Goal: Transaction & Acquisition: Purchase product/service

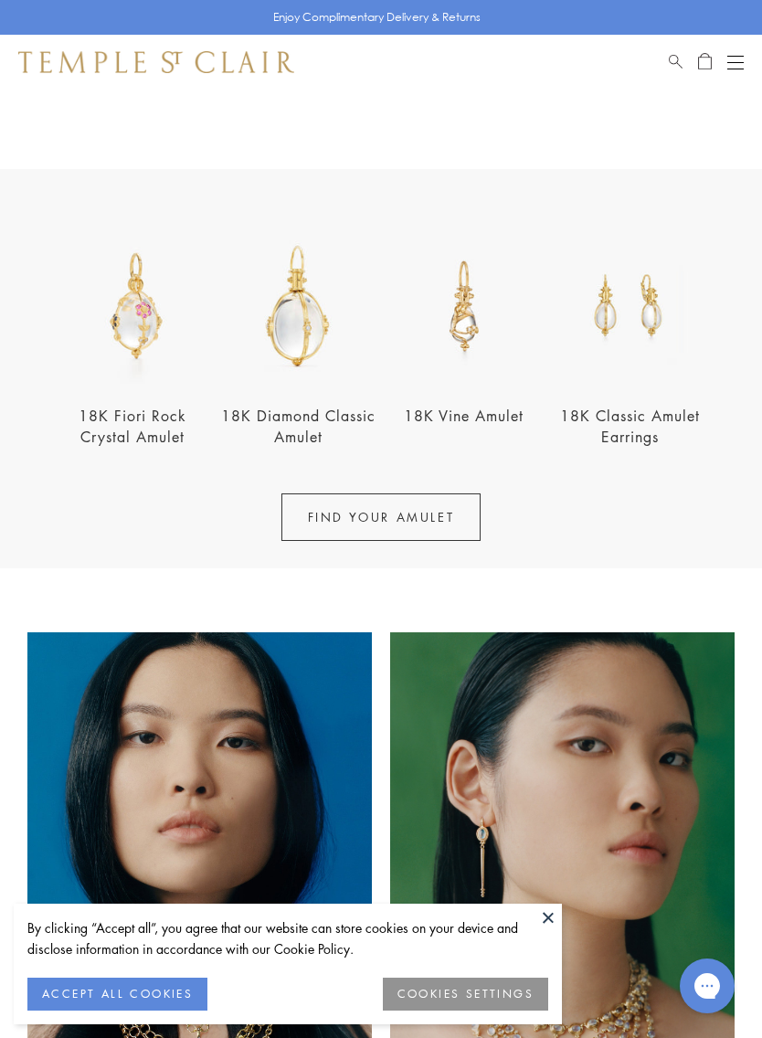
scroll to position [575, 0]
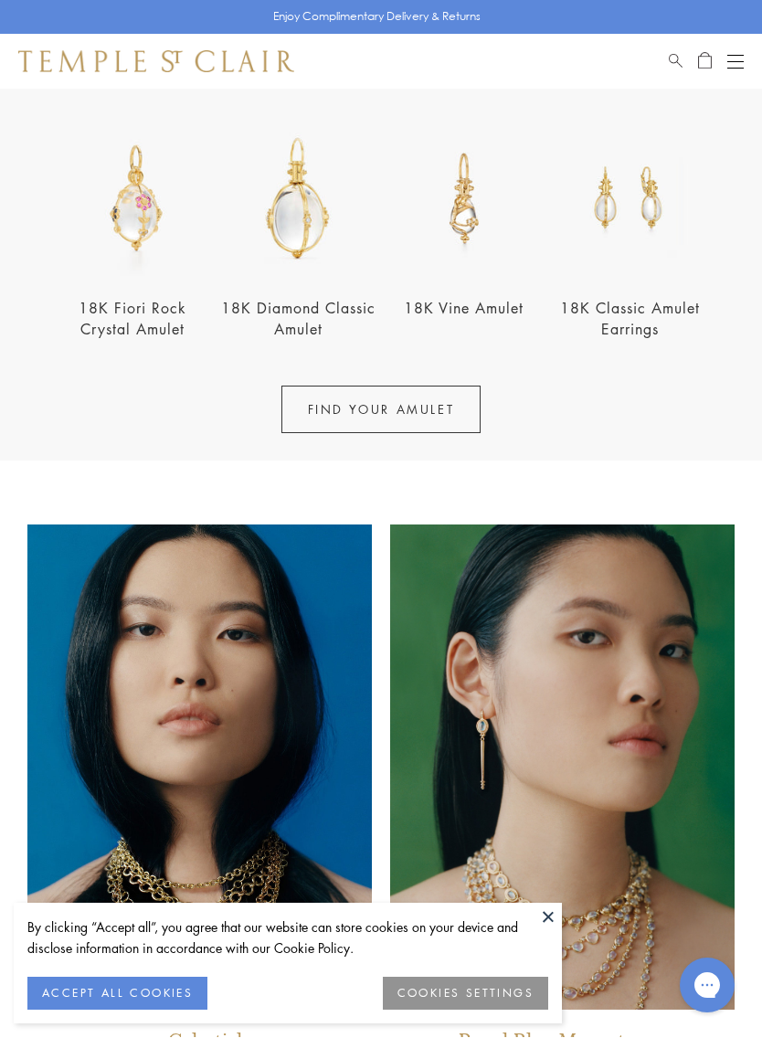
click at [554, 920] on button at bounding box center [547, 916] width 27 height 27
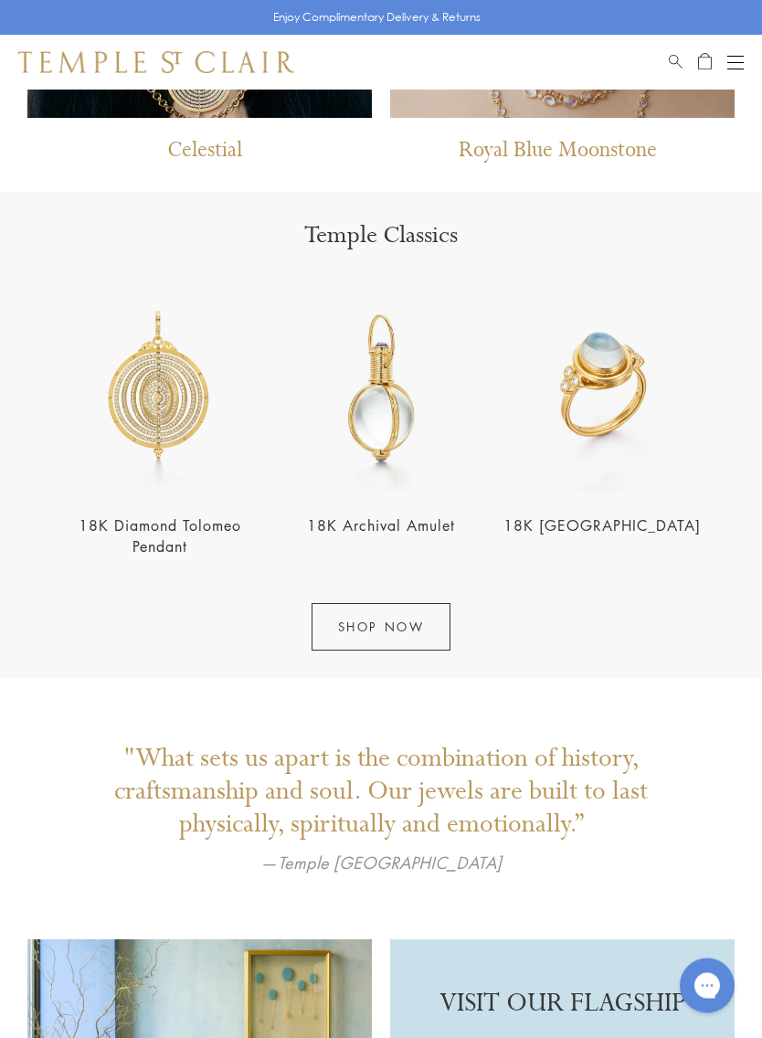
scroll to position [1468, 0]
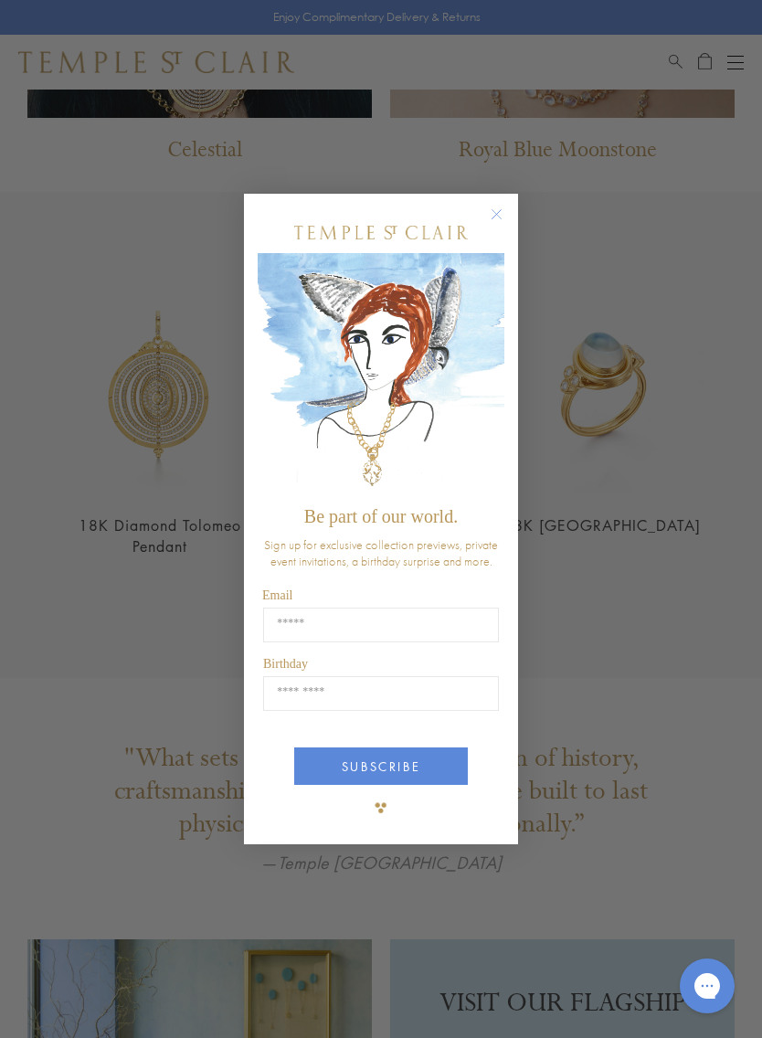
click at [497, 214] on circle "Close dialog" at bounding box center [497, 215] width 22 height 22
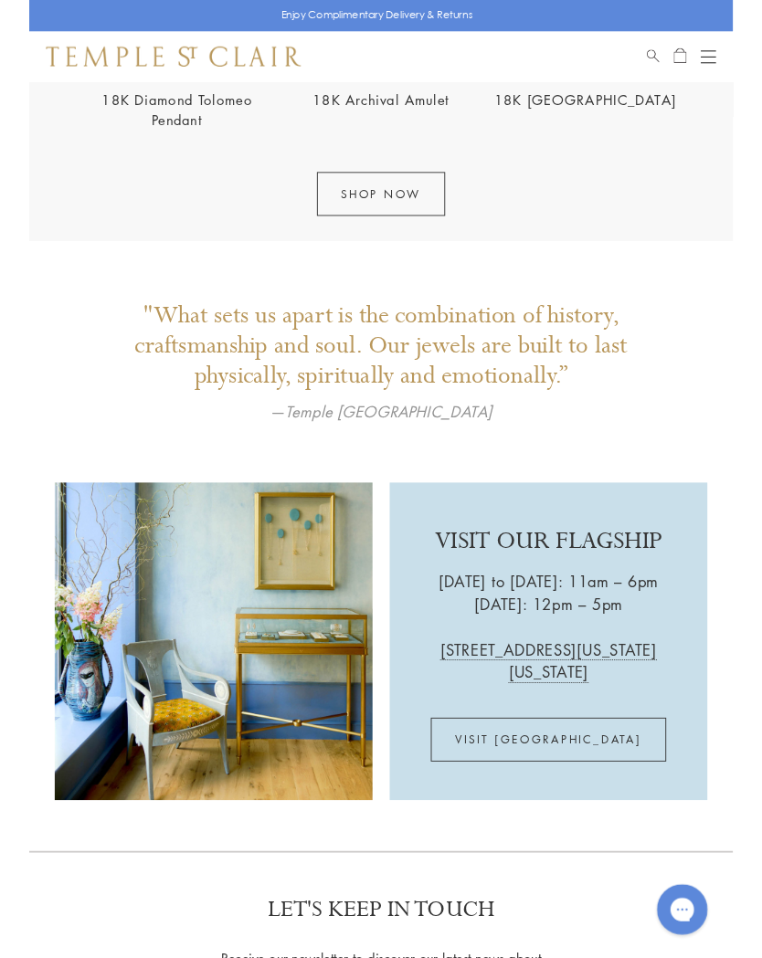
scroll to position [1921, 0]
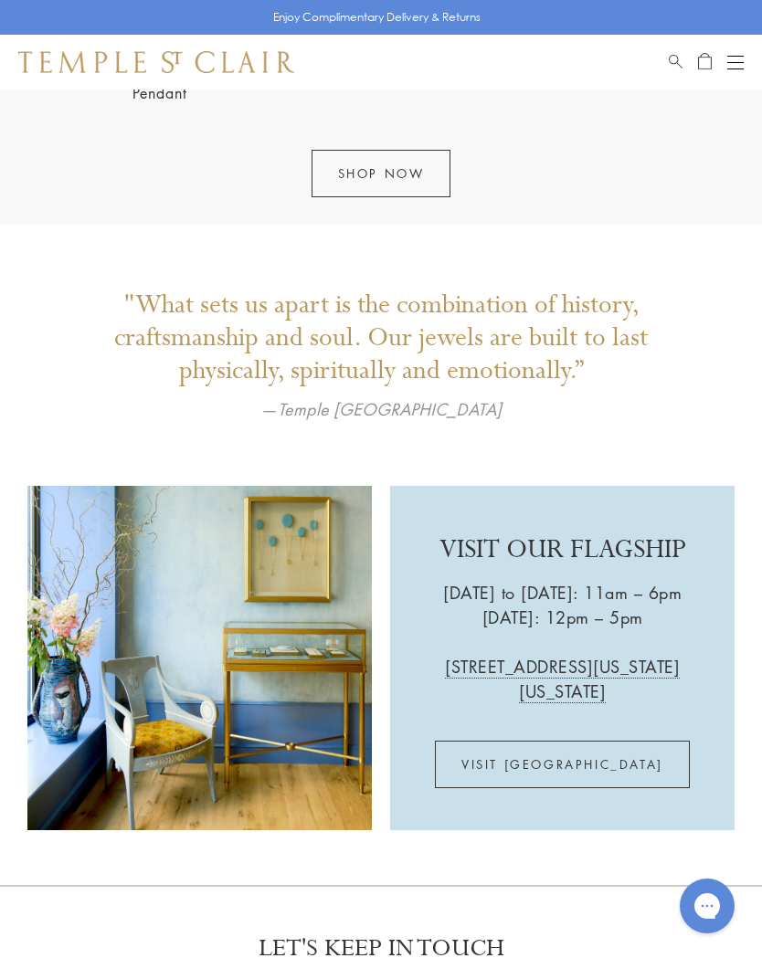
click at [422, 184] on link "SHOP NOW" at bounding box center [381, 174] width 140 height 48
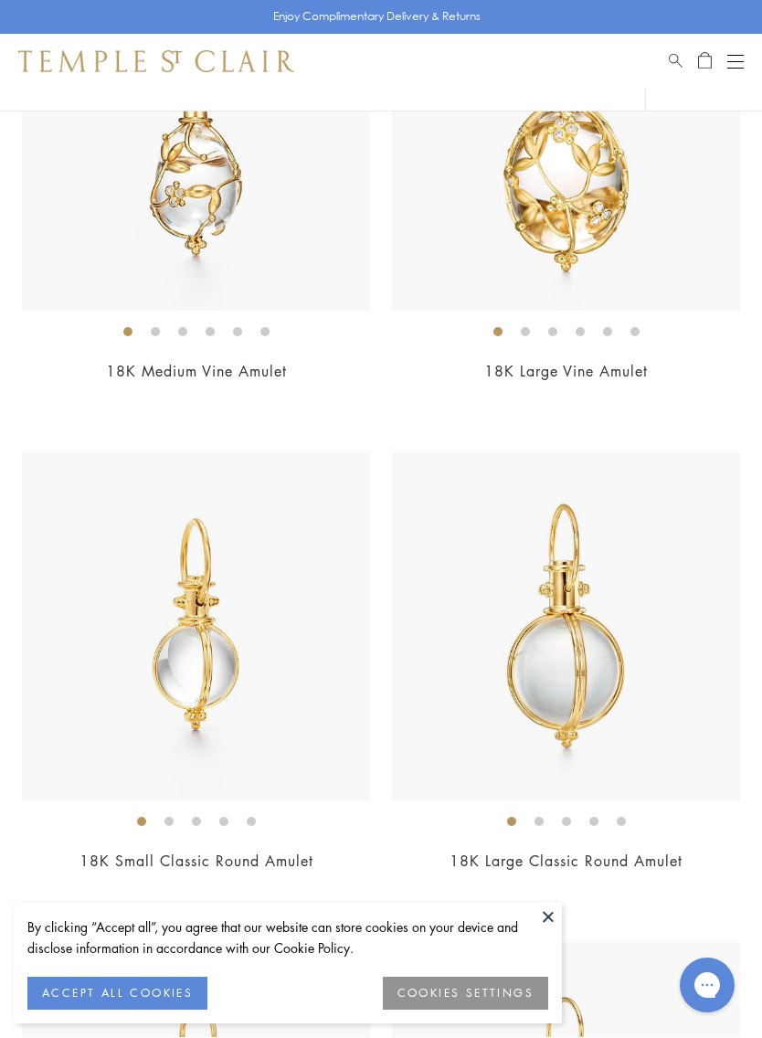
scroll to position [5760, 0]
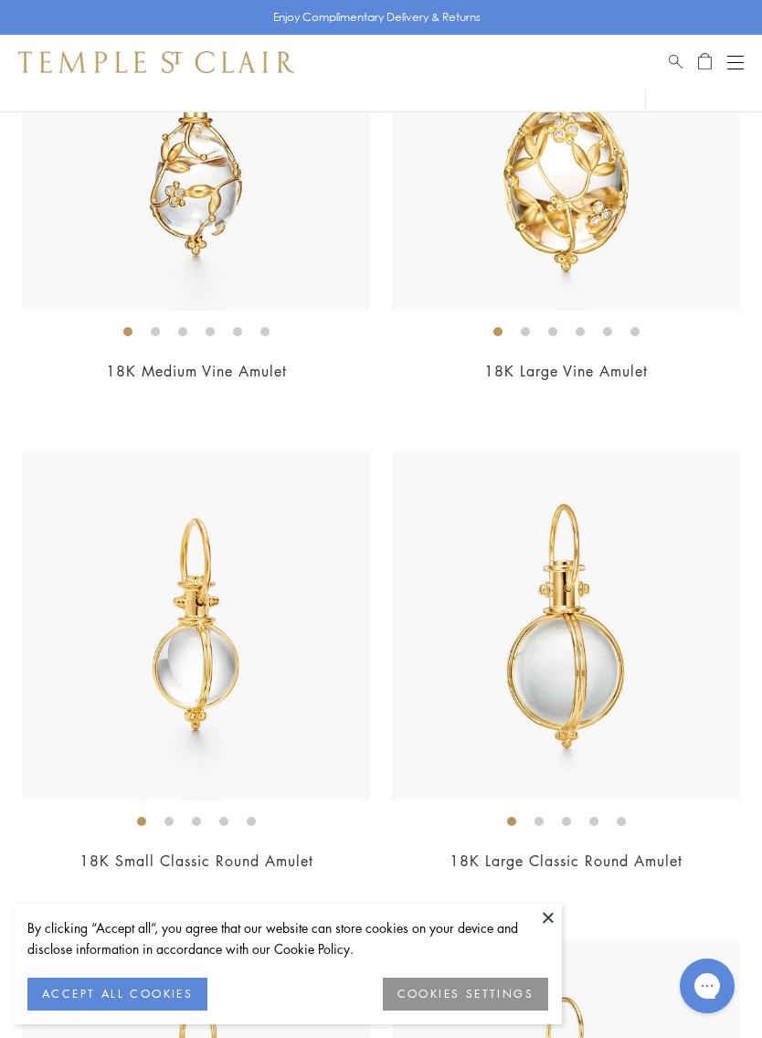
click at [678, 66] on span "Search" at bounding box center [676, 59] width 14 height 16
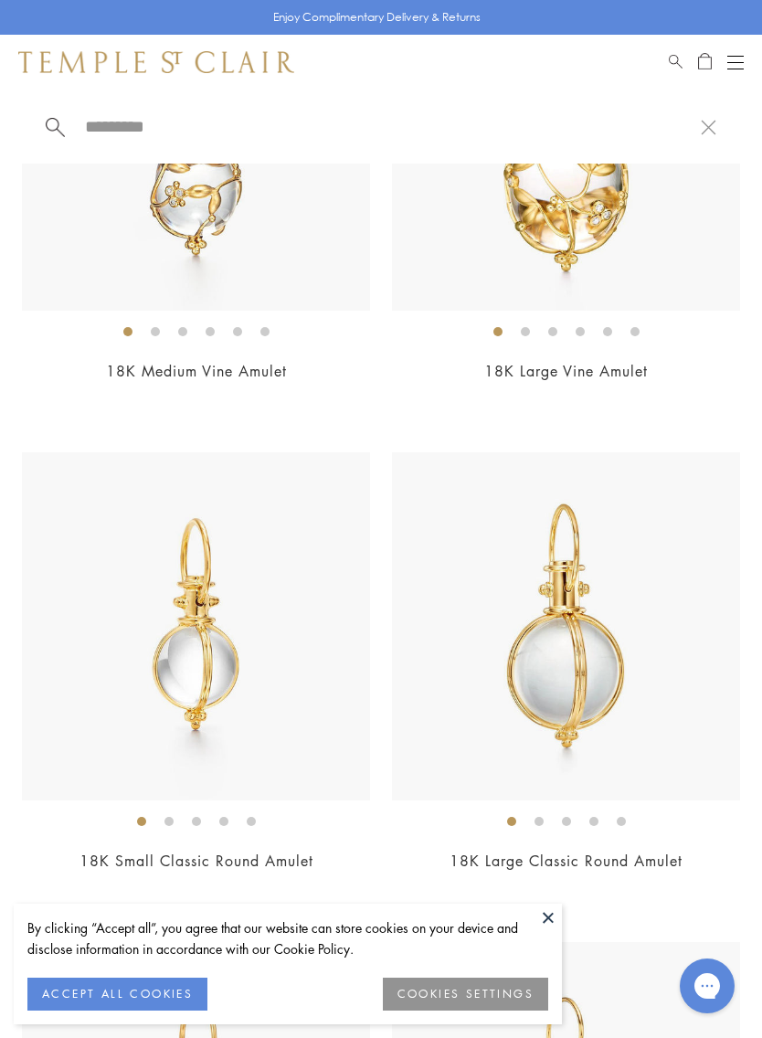
click at [141, 137] on input "search" at bounding box center [392, 126] width 618 height 21
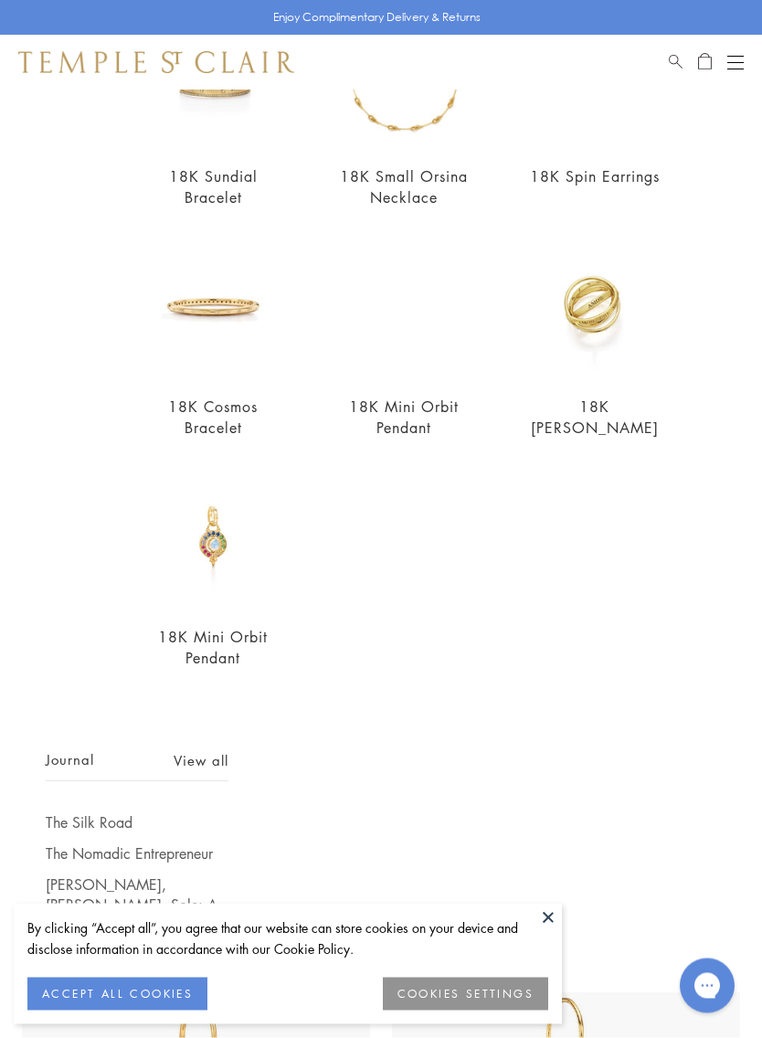
scroll to position [512, 0]
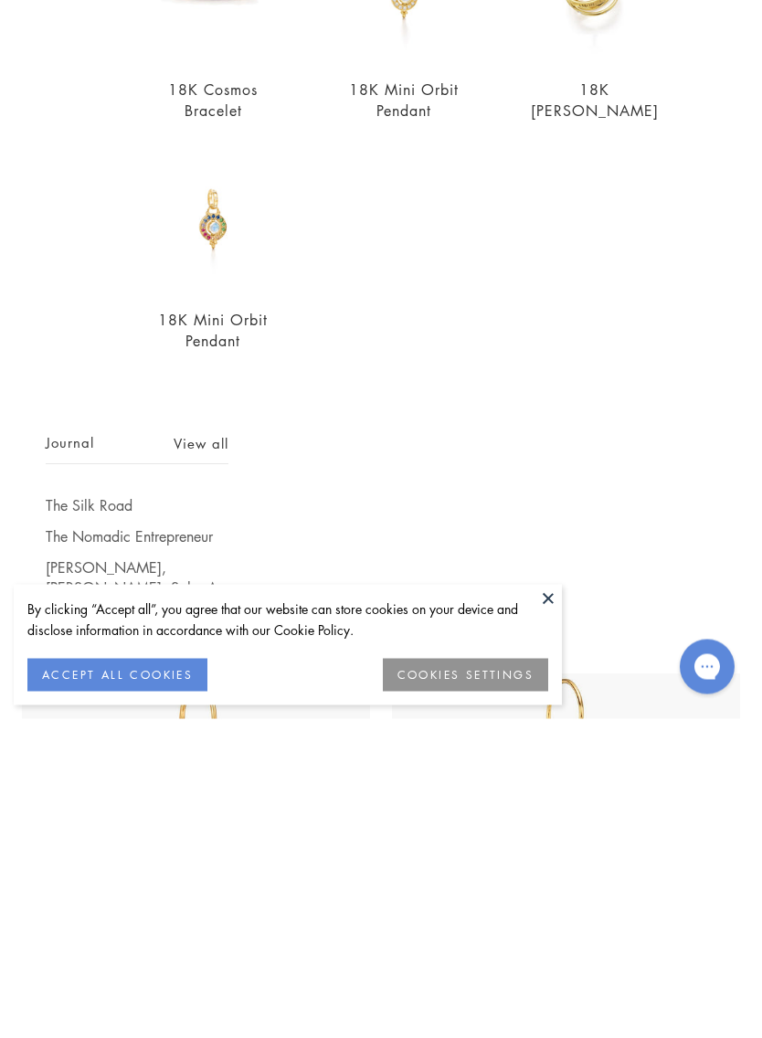
type input "*********"
click at [201, 752] on link "View all" at bounding box center [201, 762] width 55 height 20
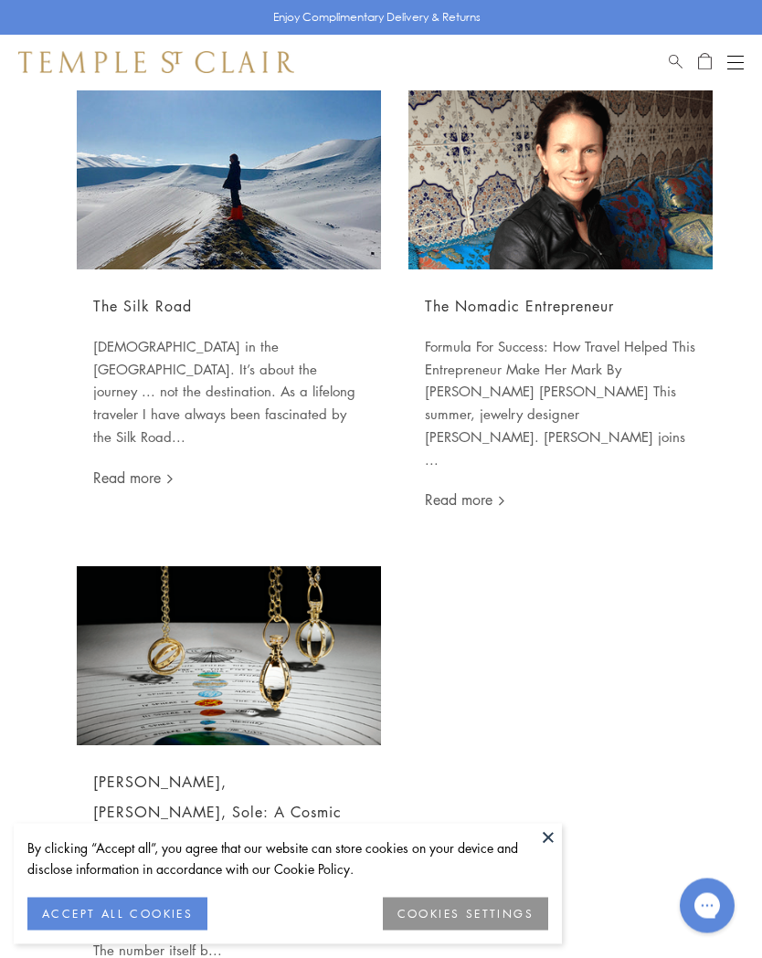
scroll to position [55, 0]
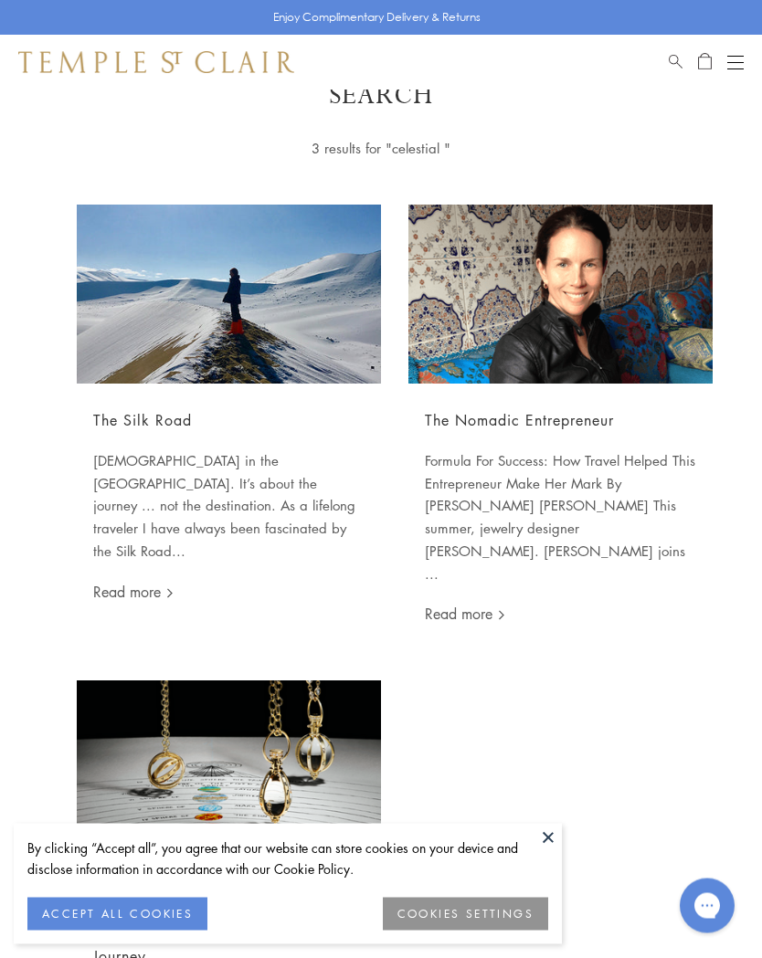
click at [666, 74] on div "Shop Shop Categories Amulets Pendants & Charms Lockets Chains & Leather Cords E…" at bounding box center [381, 62] width 762 height 55
click at [676, 69] on link "Search" at bounding box center [676, 62] width 14 height 22
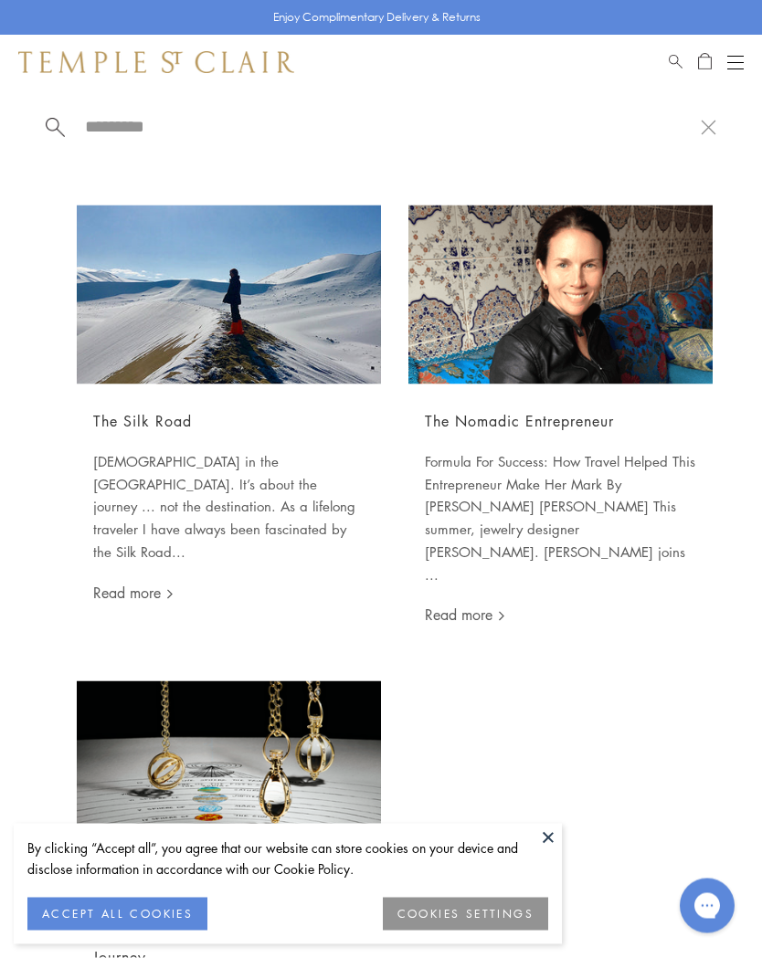
scroll to position [56, 0]
click at [137, 137] on input "search" at bounding box center [392, 126] width 618 height 21
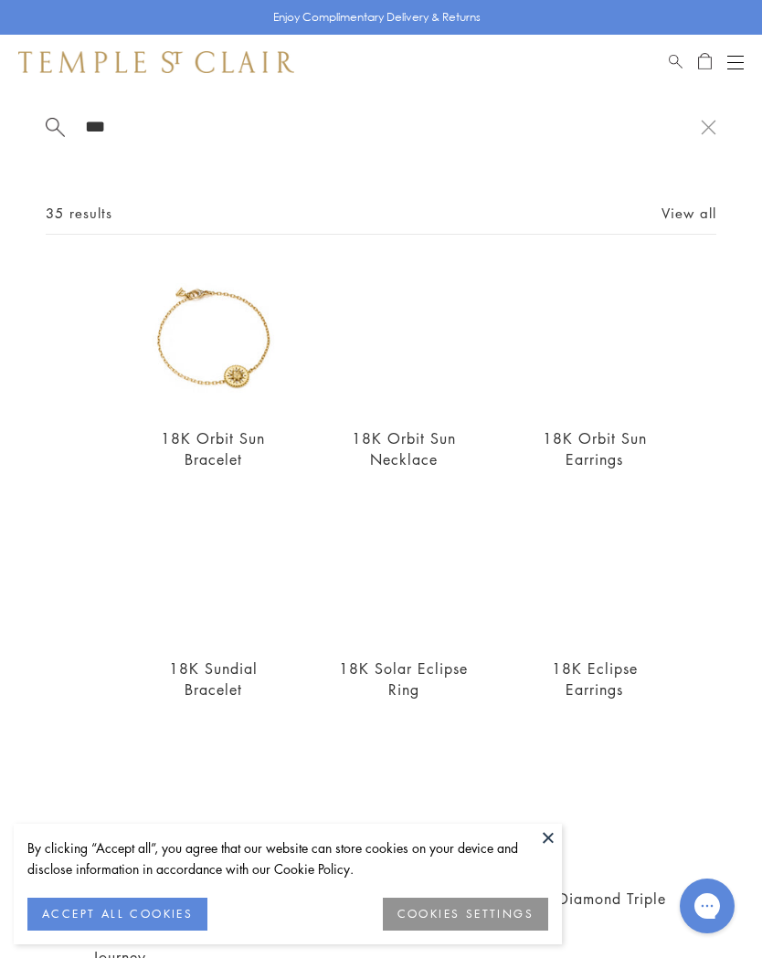
scroll to position [0, 0]
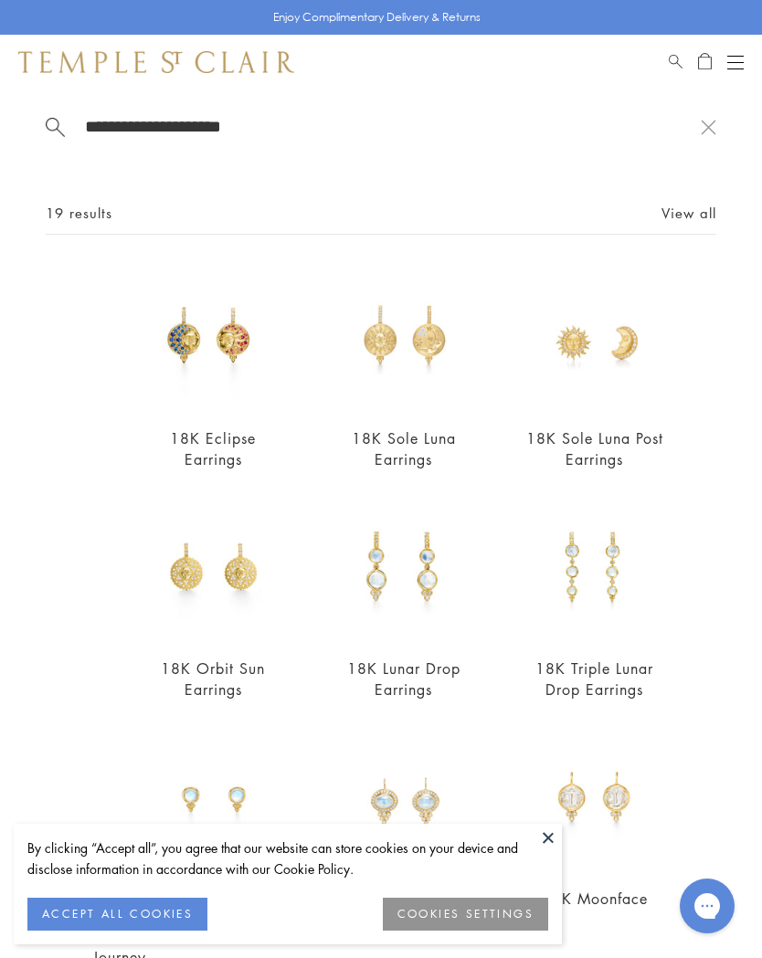
type input "**********"
click at [626, 451] on link "18K Sole Luna Post Earrings" at bounding box center [594, 448] width 137 height 41
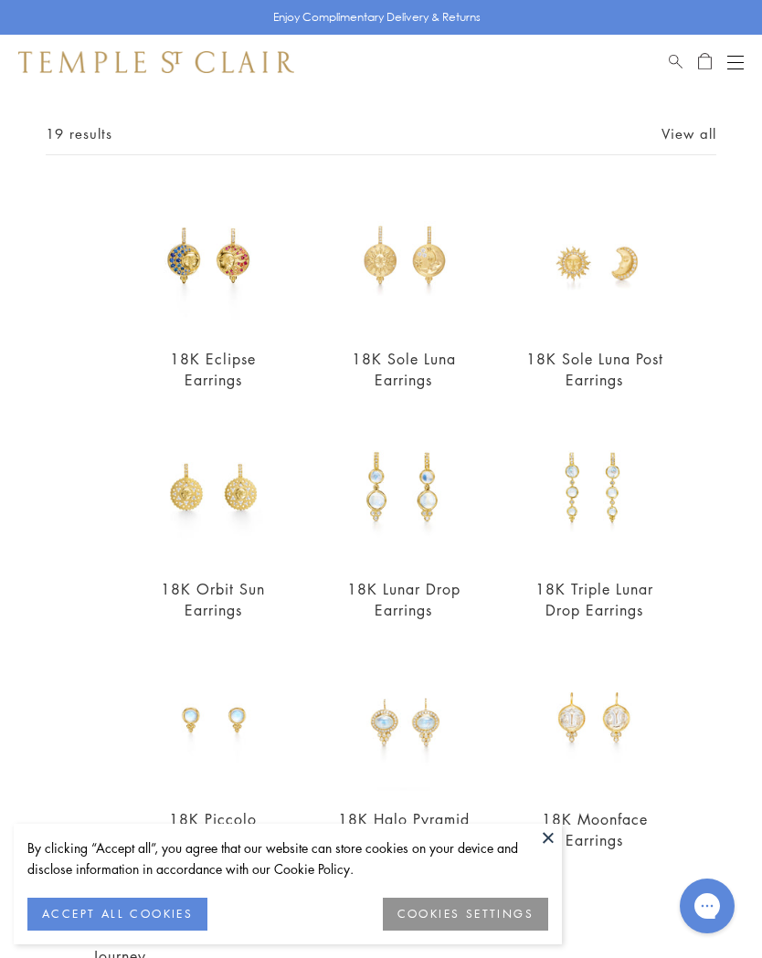
scroll to position [69, 0]
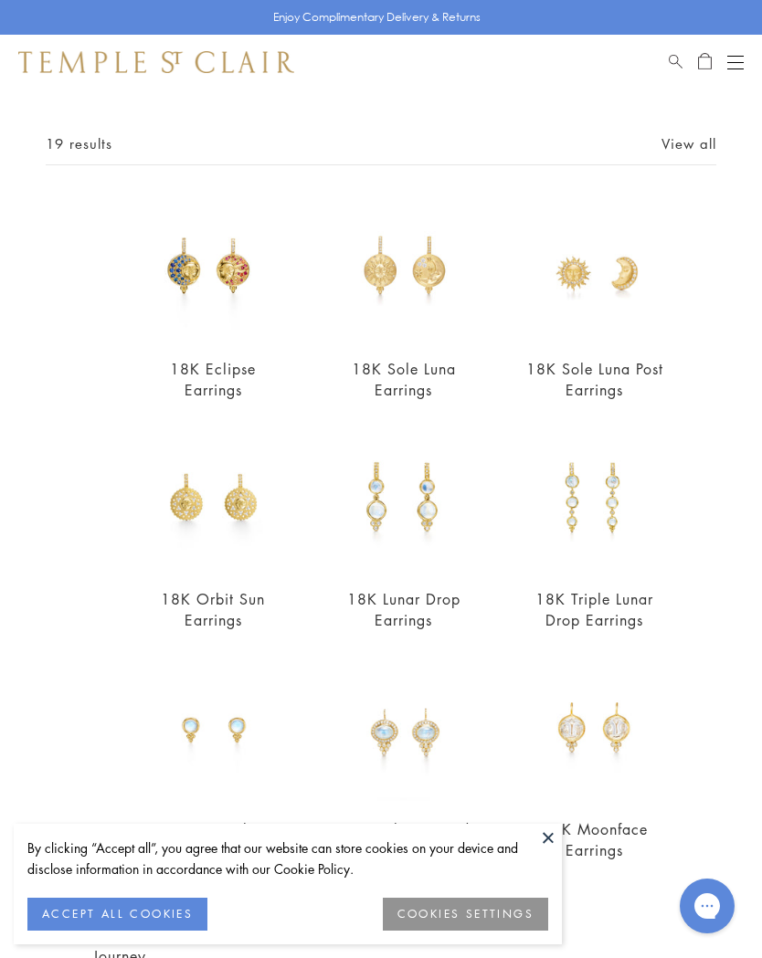
click at [422, 392] on link "18K Sole Luna Earrings" at bounding box center [404, 379] width 104 height 41
click at [643, 291] on img at bounding box center [594, 268] width 145 height 145
click at [639, 378] on link "18K Sole Luna Post Earrings" at bounding box center [594, 379] width 137 height 41
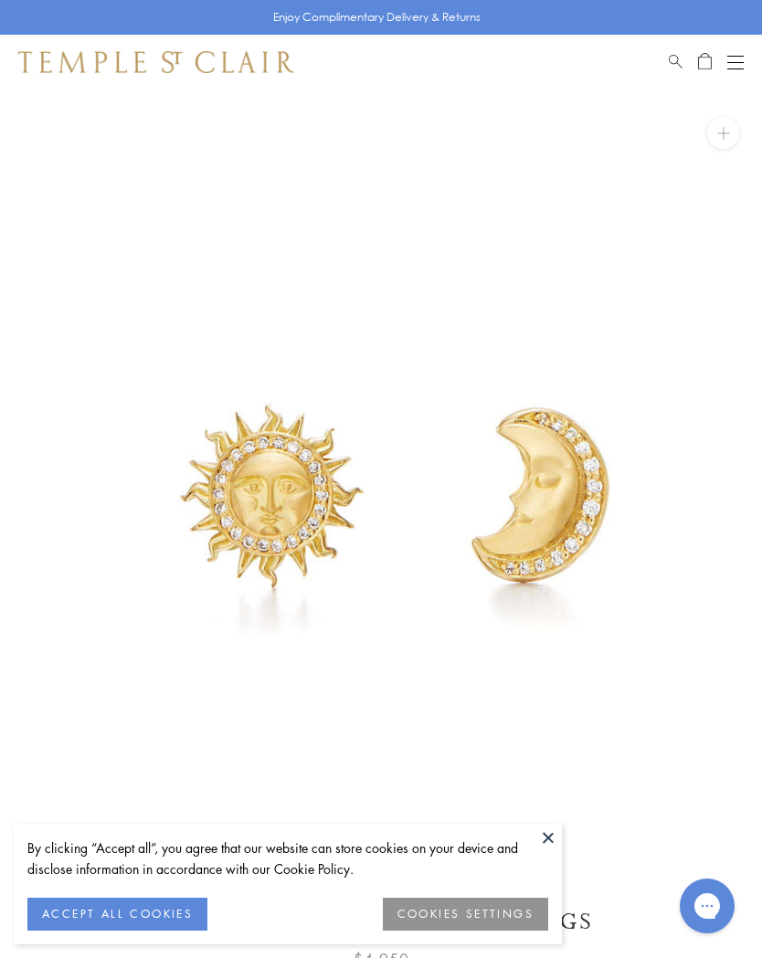
click at [172, 918] on button "ACCEPT ALL COOKIES" at bounding box center [117, 914] width 180 height 33
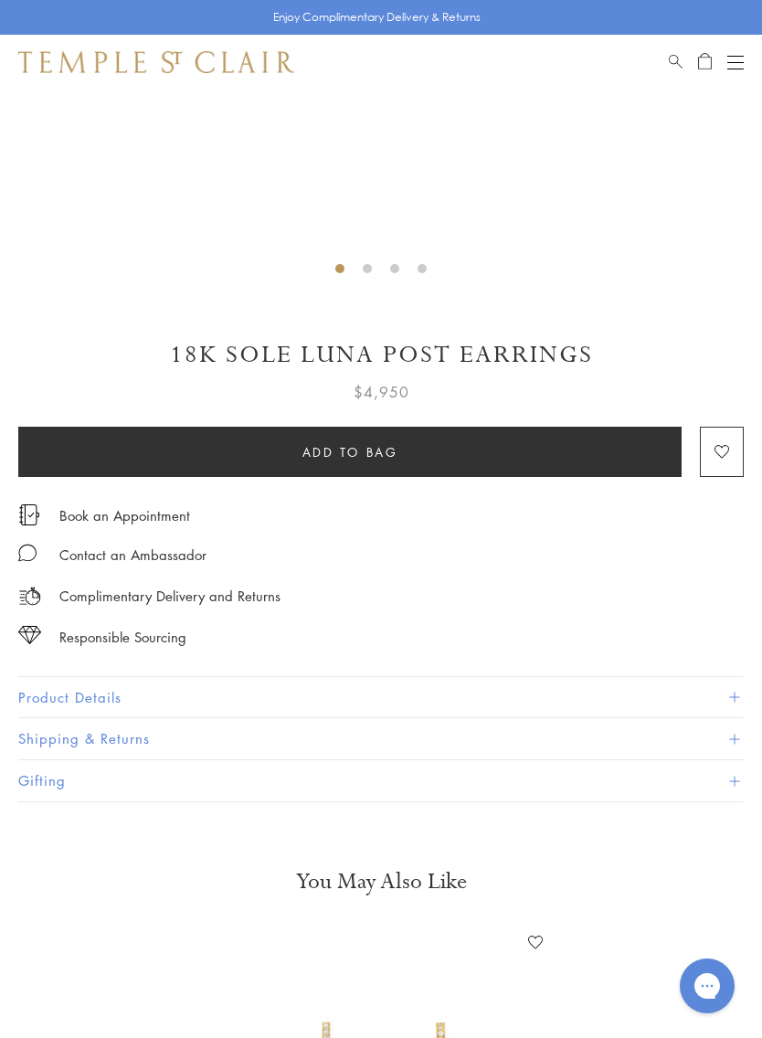
scroll to position [568, 0]
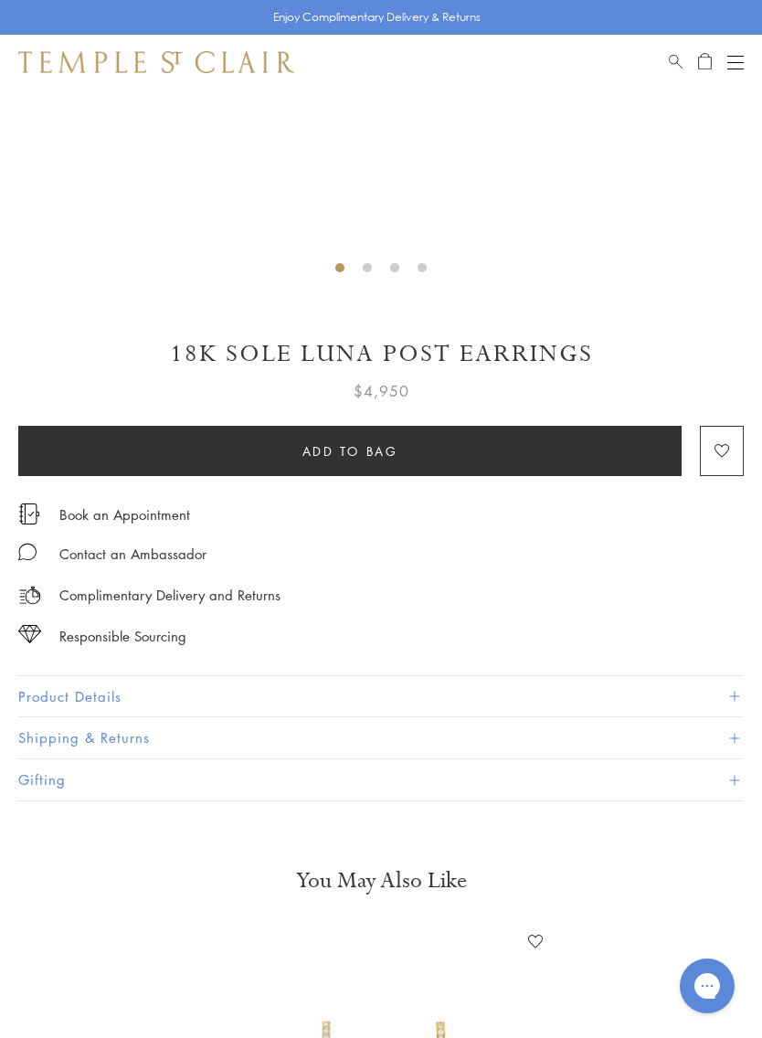
click at [725, 694] on button "Product Details" at bounding box center [380, 696] width 725 height 41
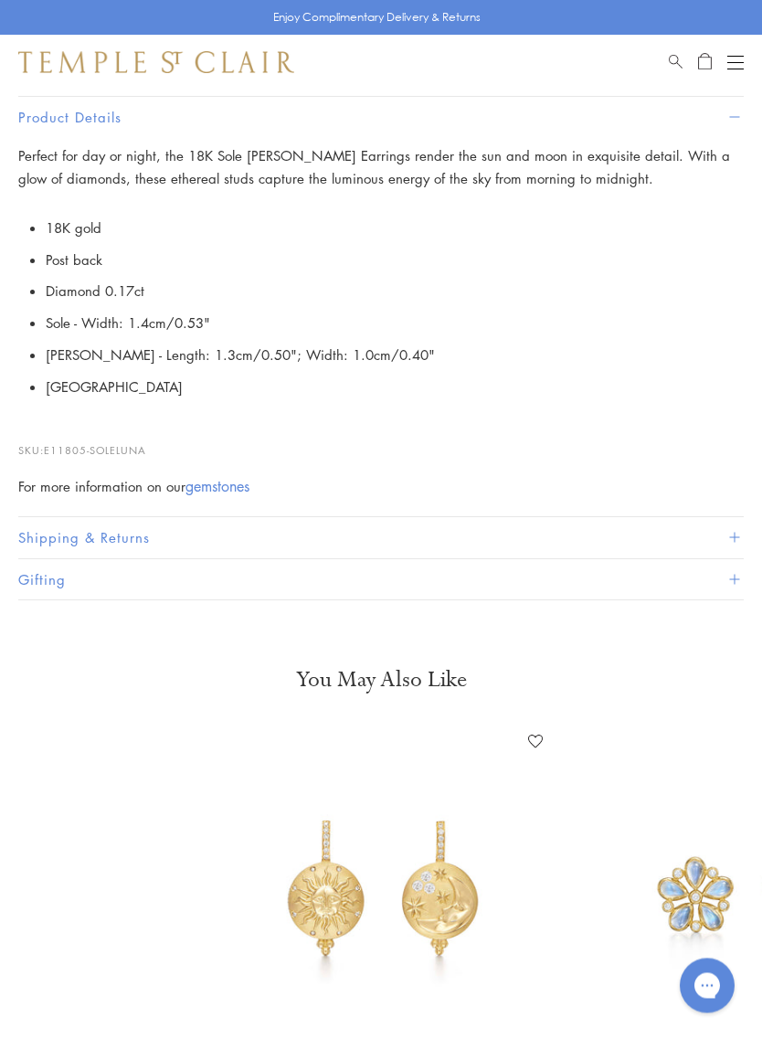
scroll to position [1147, 0]
click at [725, 571] on button "Gifting" at bounding box center [380, 579] width 725 height 41
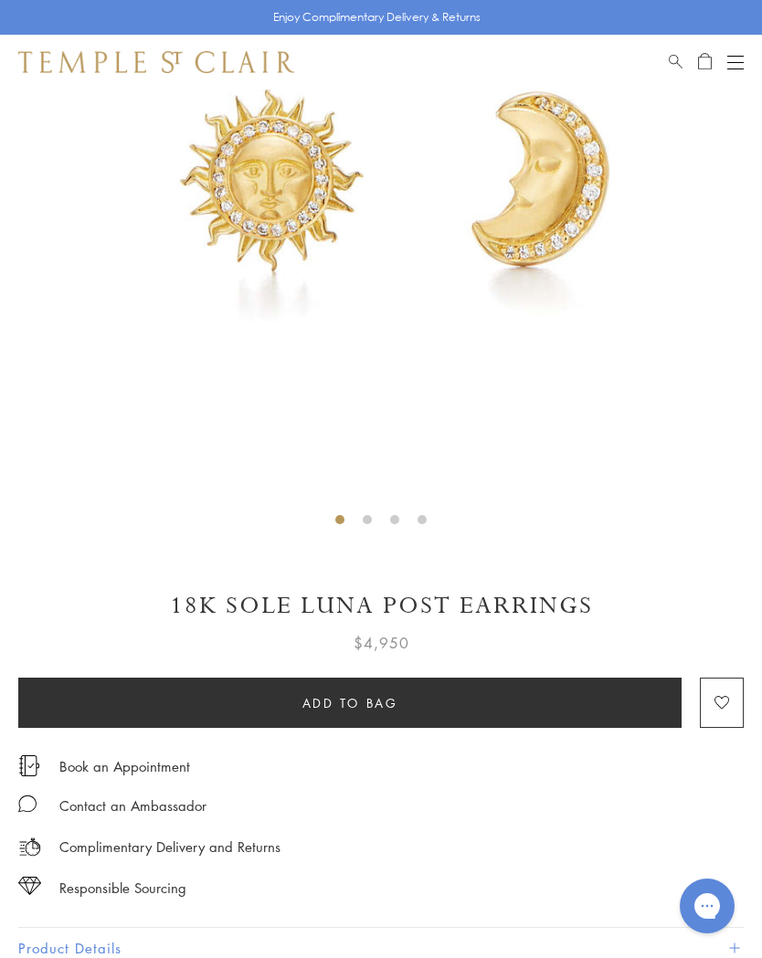
scroll to position [315, 0]
